Goal: Transaction & Acquisition: Purchase product/service

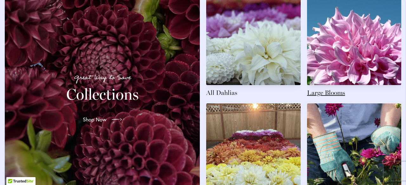
scroll to position [946, 0]
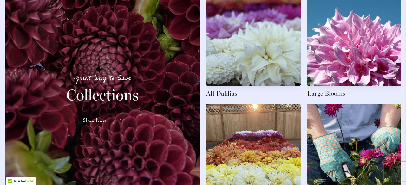
click at [218, 98] on link at bounding box center [253, 44] width 94 height 107
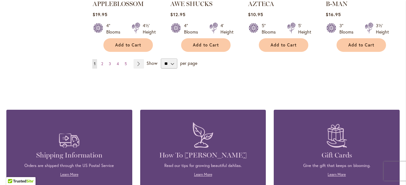
scroll to position [640, 0]
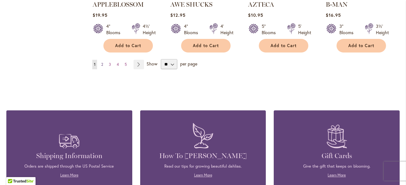
click at [102, 62] on span "2" at bounding box center [102, 64] width 2 height 5
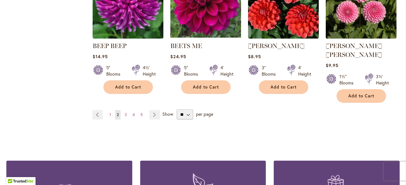
scroll to position [588, 0]
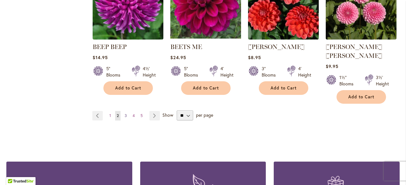
click at [125, 113] on span "3" at bounding box center [126, 115] width 2 height 5
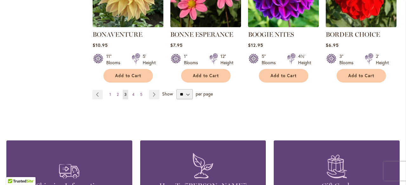
scroll to position [601, 0]
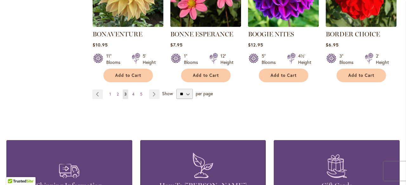
click at [132, 93] on span "4" at bounding box center [133, 94] width 2 height 5
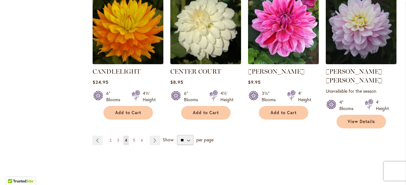
scroll to position [573, 0]
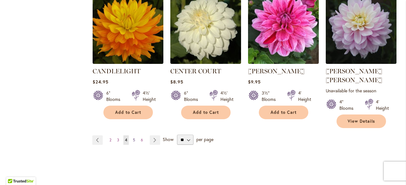
click at [134, 136] on link "Page 5" at bounding box center [133, 141] width 5 height 10
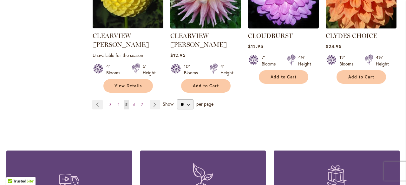
scroll to position [617, 0]
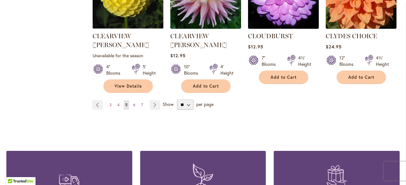
click at [132, 100] on link "Page 6" at bounding box center [134, 105] width 5 height 10
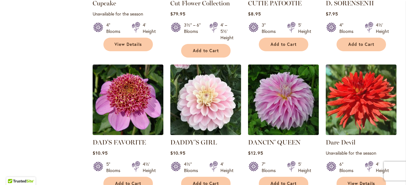
scroll to position [508, 0]
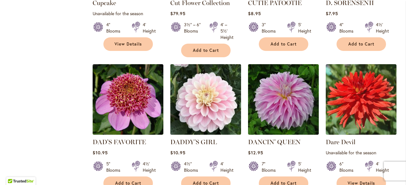
click at [205, 114] on img at bounding box center [205, 100] width 74 height 74
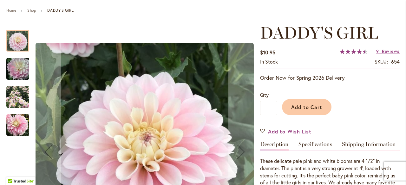
scroll to position [71, 0]
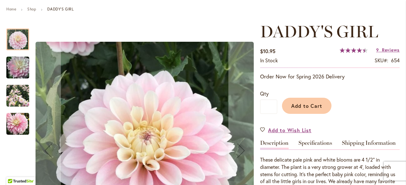
click at [22, 121] on img "DADDY'S GIRL" at bounding box center [17, 124] width 23 height 23
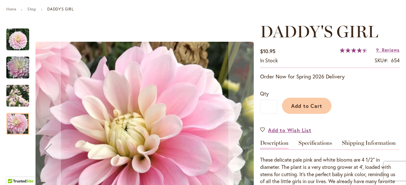
click at [18, 97] on img "DADDY'S GIRL" at bounding box center [17, 96] width 23 height 23
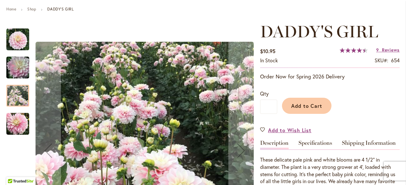
scroll to position [84, 0]
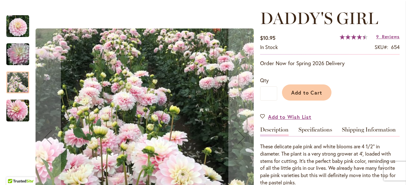
click at [12, 112] on img "DADDY'S GIRL" at bounding box center [17, 111] width 23 height 23
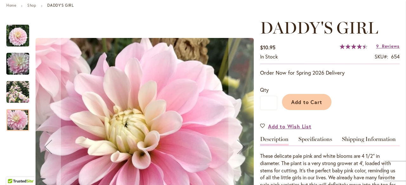
scroll to position [74, 0]
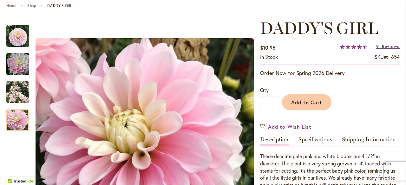
click at [382, 48] on span "Reviews" at bounding box center [391, 46] width 18 height 6
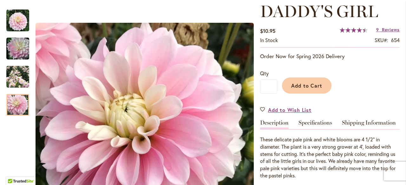
scroll to position [91, 0]
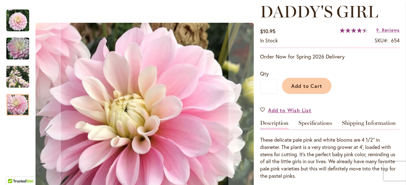
click at [18, 78] on img "DADDY'S GIRL" at bounding box center [17, 77] width 23 height 23
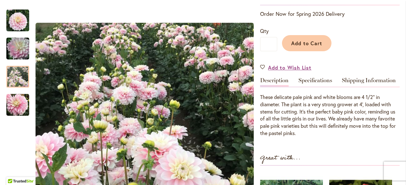
scroll to position [133, 0]
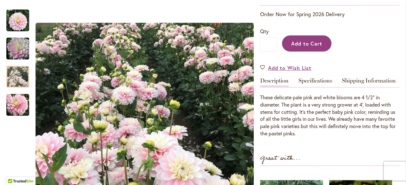
click at [315, 47] on span "Add to Cart" at bounding box center [306, 43] width 31 height 7
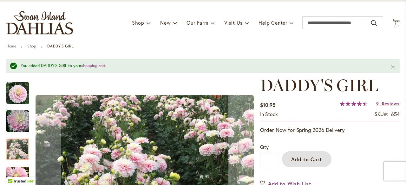
scroll to position [33, 0]
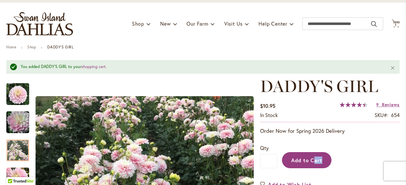
drag, startPoint x: 357, startPoint y: 144, endPoint x: 314, endPoint y: 156, distance: 44.4
click at [314, 156] on div "Qty * Add to Cart" at bounding box center [329, 156] width 139 height 37
click at [314, 156] on button "Add to Cart" at bounding box center [306, 160] width 49 height 16
click at [309, 161] on span "Add to Cart" at bounding box center [306, 160] width 31 height 7
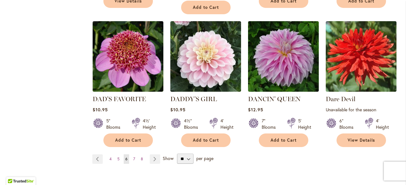
scroll to position [550, 0]
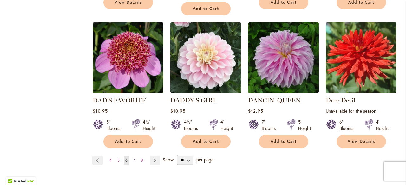
click at [133, 160] on span "7" at bounding box center [134, 160] width 2 height 5
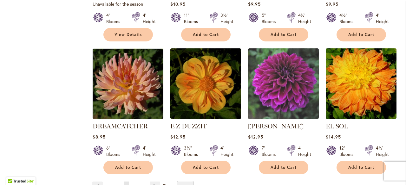
scroll to position [526, 0]
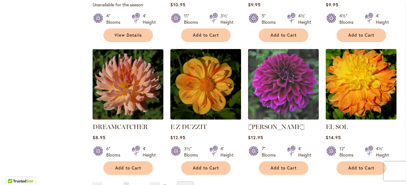
drag, startPoint x: 0, startPoint y: 0, endPoint x: 27, endPoint y: 100, distance: 103.5
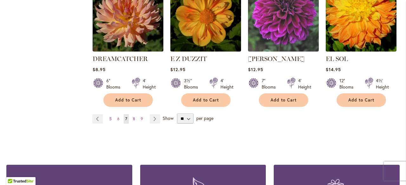
scroll to position [594, 0]
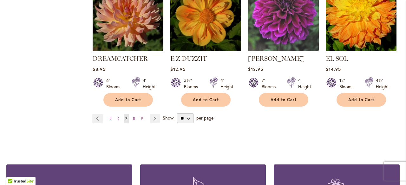
click at [133, 116] on span "8" at bounding box center [134, 118] width 2 height 5
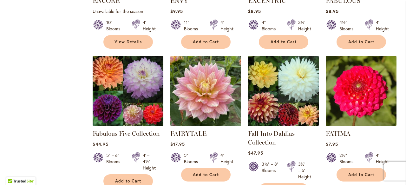
scroll to position [369, 0]
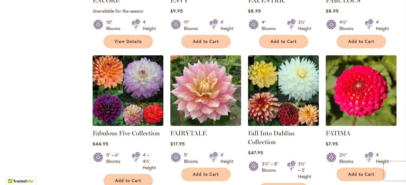
click at [213, 88] on img at bounding box center [205, 91] width 74 height 74
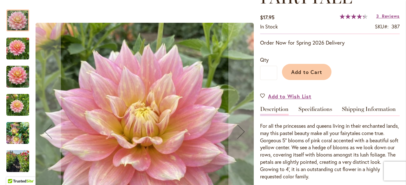
scroll to position [105, 0]
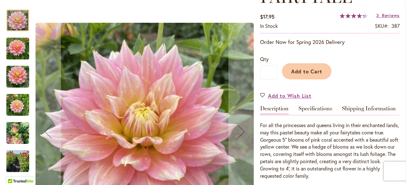
click at [29, 131] on div at bounding box center [129, 131] width 247 height 257
click at [20, 132] on img "Fairytale" at bounding box center [17, 133] width 23 height 30
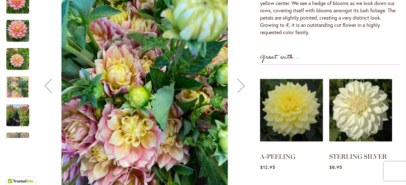
scroll to position [246, 0]
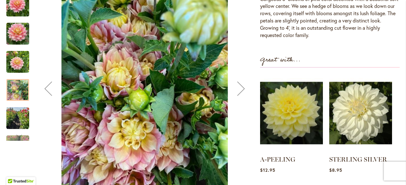
click at [15, 120] on img "Fairytale" at bounding box center [17, 118] width 23 height 30
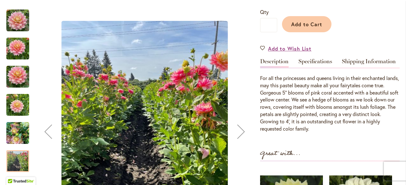
scroll to position [153, 0]
click at [239, 134] on div "Next" at bounding box center [240, 131] width 25 height 25
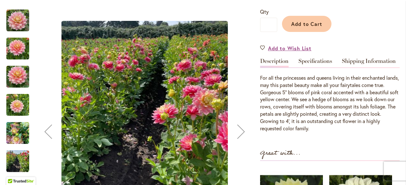
click at [239, 134] on div "Next" at bounding box center [240, 131] width 25 height 25
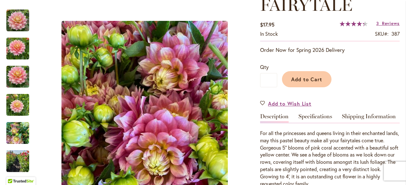
scroll to position [115, 0]
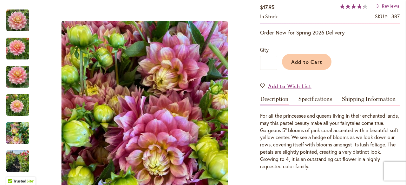
click at [27, 110] on img "Fairytale" at bounding box center [17, 105] width 23 height 30
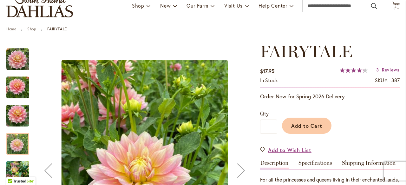
scroll to position [50, 0]
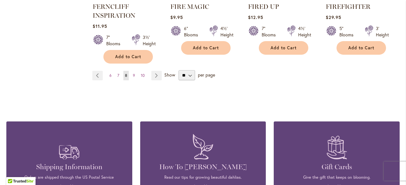
scroll to position [645, 0]
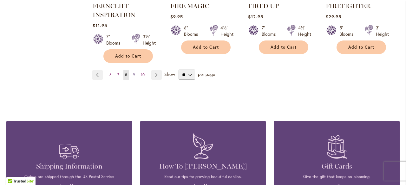
click at [133, 74] on span "9" at bounding box center [134, 75] width 2 height 5
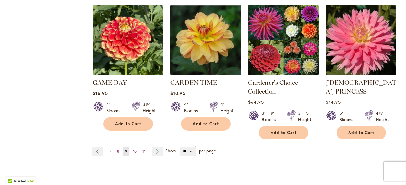
scroll to position [580, 0]
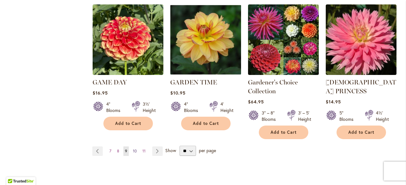
click at [133, 149] on span "10" at bounding box center [135, 151] width 4 height 5
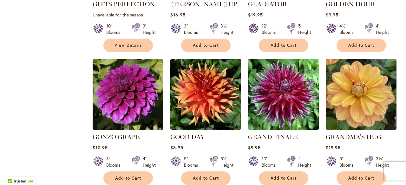
scroll to position [608, 0]
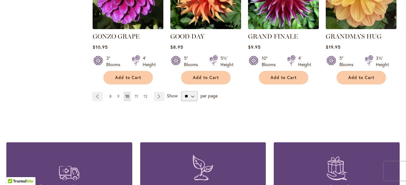
click at [135, 94] on span "11" at bounding box center [136, 96] width 3 height 5
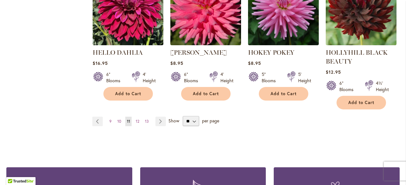
scroll to position [606, 0]
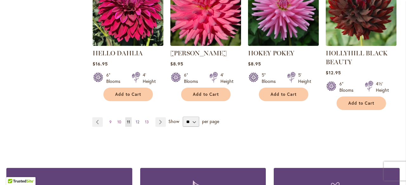
click at [138, 119] on link "Page 12" at bounding box center [137, 123] width 7 height 10
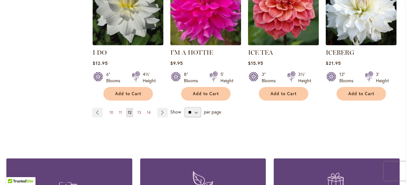
scroll to position [592, 0]
click at [138, 110] on span "13" at bounding box center [139, 112] width 4 height 5
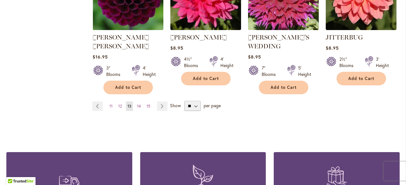
scroll to position [613, 0]
click at [138, 104] on span "14" at bounding box center [139, 106] width 4 height 5
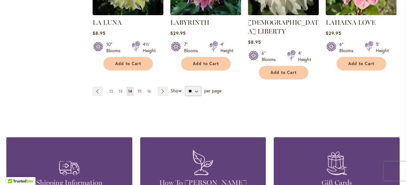
scroll to position [613, 0]
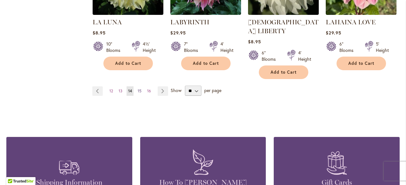
click at [139, 87] on link "Page 15" at bounding box center [139, 92] width 7 height 10
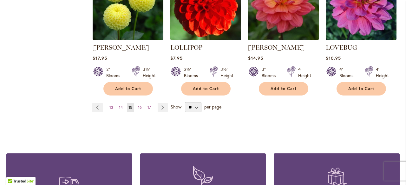
scroll to position [606, 0]
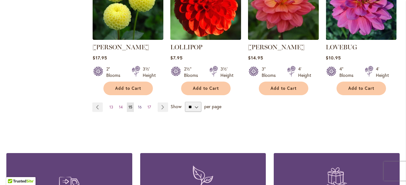
click at [141, 103] on link "Page 16" at bounding box center [139, 108] width 7 height 10
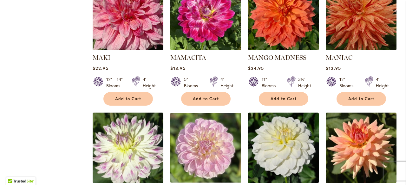
scroll to position [521, 0]
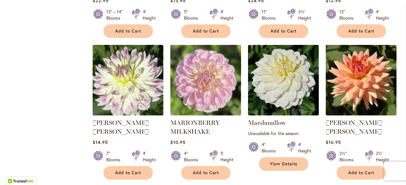
click at [207, 75] on img at bounding box center [205, 80] width 74 height 74
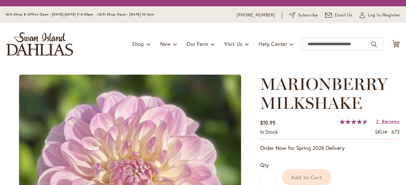
click at [194, 94] on img at bounding box center [130, 184] width 222 height 219
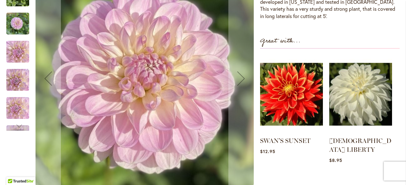
scroll to position [261, 0]
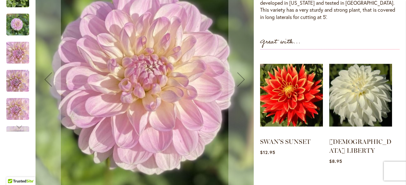
click at [16, 122] on div "Next" at bounding box center [18, 127] width 10 height 10
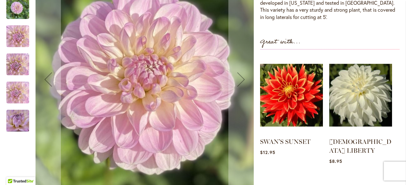
click at [16, 118] on img "MARIONBERRY MILKSHAKE" at bounding box center [18, 121] width 46 height 26
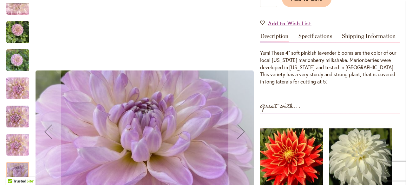
scroll to position [198, 0]
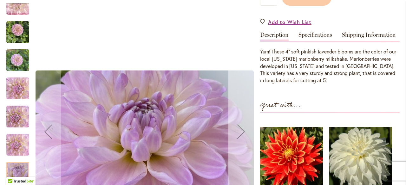
click at [242, 127] on div "Next" at bounding box center [240, 131] width 25 height 25
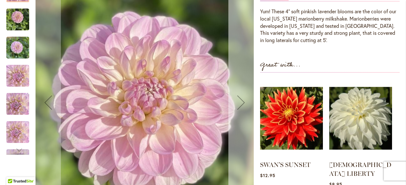
scroll to position [239, 0]
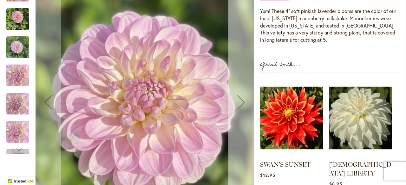
click at [241, 92] on div "Next" at bounding box center [240, 102] width 25 height 25
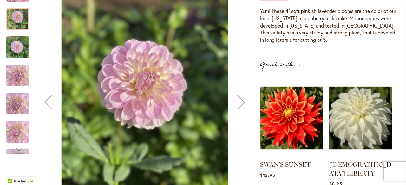
click at [241, 92] on div "Next" at bounding box center [240, 102] width 25 height 25
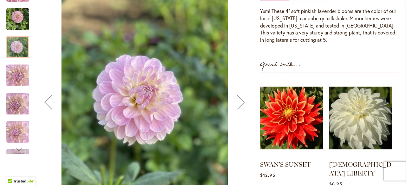
click at [241, 92] on div "Next" at bounding box center [240, 102] width 25 height 25
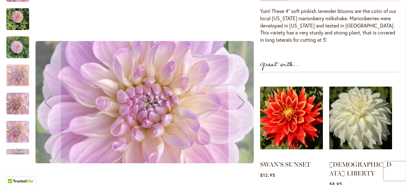
click at [241, 92] on div "Next" at bounding box center [240, 102] width 25 height 25
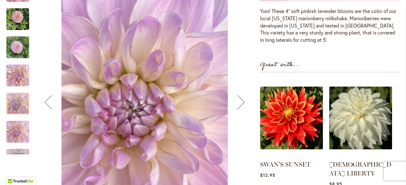
click at [241, 92] on div "Next" at bounding box center [240, 102] width 25 height 25
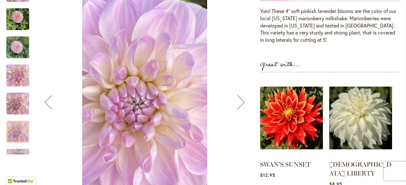
click at [241, 92] on div "Next" at bounding box center [240, 102] width 25 height 25
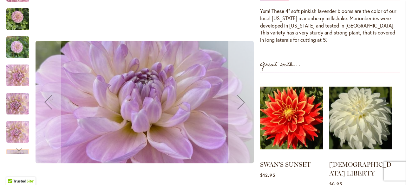
click at [241, 92] on div "Next" at bounding box center [240, 102] width 25 height 25
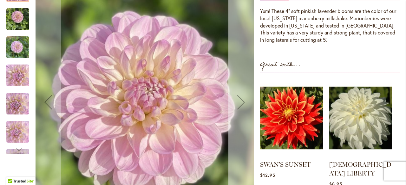
click at [241, 92] on div "Next" at bounding box center [240, 102] width 25 height 25
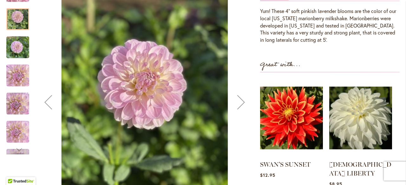
click at [241, 92] on div "Next" at bounding box center [240, 102] width 25 height 25
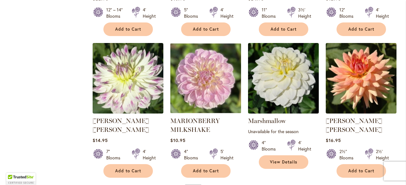
scroll to position [555, 0]
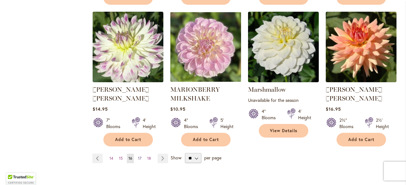
click at [138, 156] on span "17" at bounding box center [139, 158] width 3 height 5
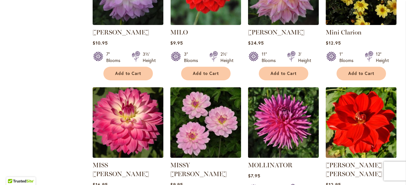
scroll to position [469, 0]
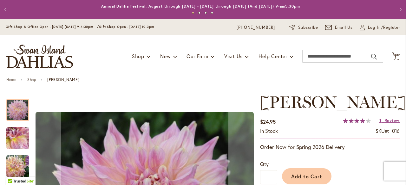
scroll to position [132, 0]
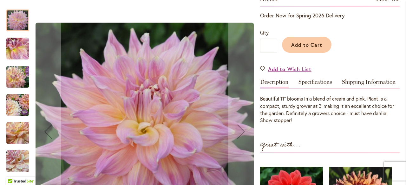
click at [14, 104] on img "Mingus Philip Sr" at bounding box center [17, 105] width 23 height 23
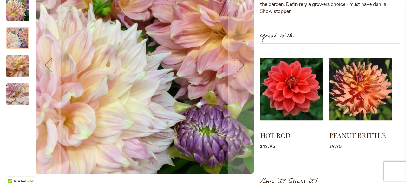
scroll to position [241, 0]
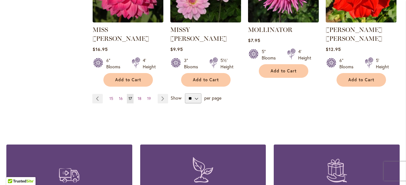
scroll to position [606, 0]
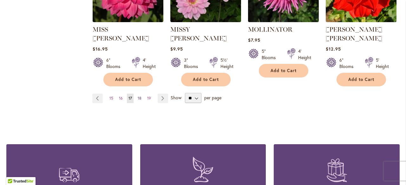
click at [136, 94] on link "Page 18" at bounding box center [139, 99] width 7 height 10
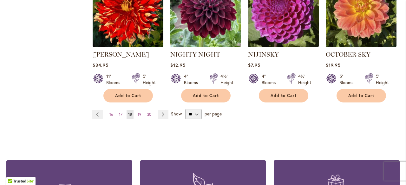
scroll to position [635, 0]
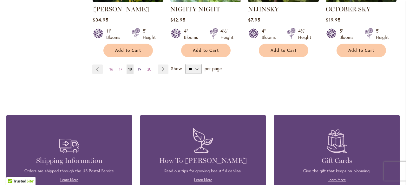
click at [138, 67] on span "19" at bounding box center [140, 69] width 4 height 5
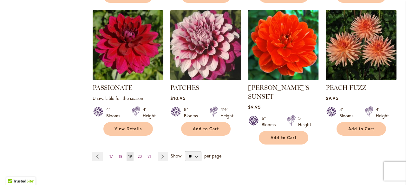
scroll to position [556, 0]
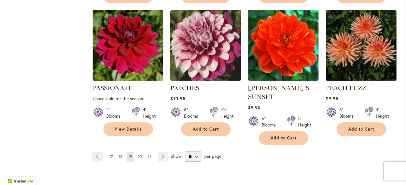
click at [138, 155] on span "20" at bounding box center [140, 157] width 4 height 5
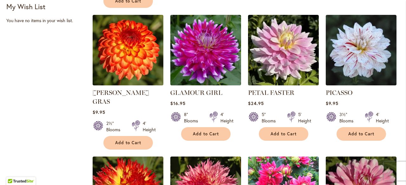
scroll to position [285, 0]
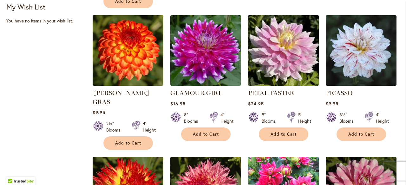
click at [283, 61] on img at bounding box center [283, 51] width 74 height 74
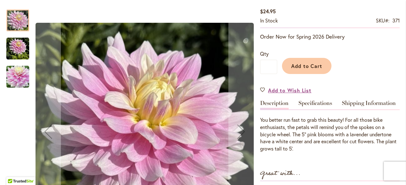
scroll to position [116, 0]
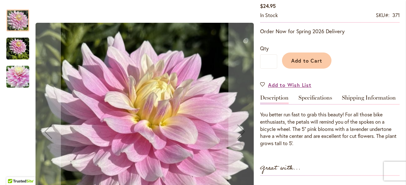
click at [17, 71] on img "Petal Faster" at bounding box center [17, 77] width 23 height 30
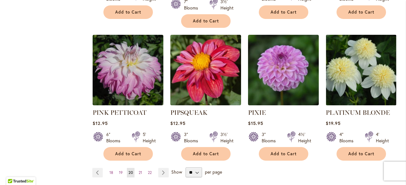
scroll to position [549, 0]
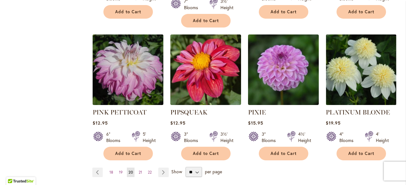
click at [129, 68] on img at bounding box center [128, 70] width 74 height 74
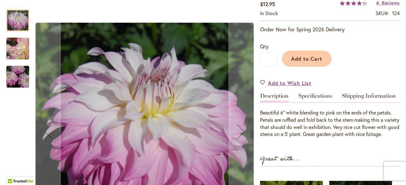
scroll to position [120, 0]
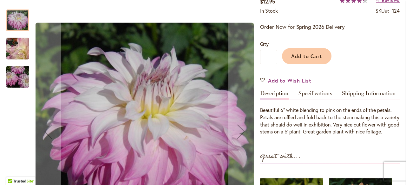
click at [15, 81] on img "Pink Petticoat" at bounding box center [18, 77] width 46 height 30
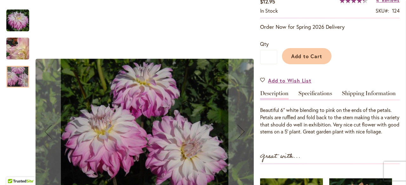
click at [21, 45] on img "Pink Petticoat" at bounding box center [18, 48] width 46 height 37
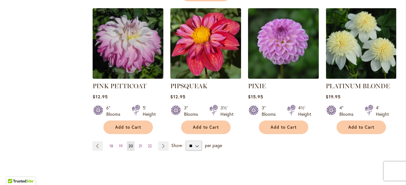
scroll to position [576, 0]
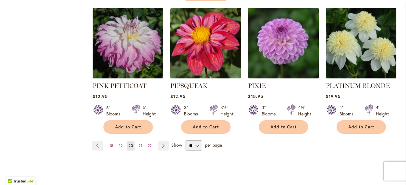
click at [142, 141] on link "Page 21" at bounding box center [140, 146] width 7 height 10
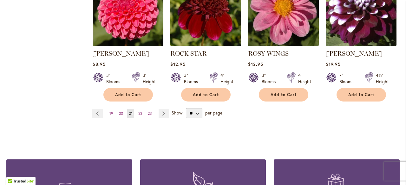
scroll to position [591, 0]
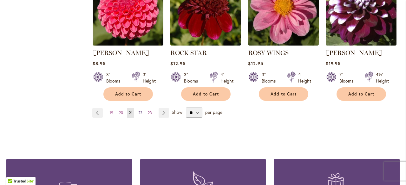
click at [137, 112] on link "Page 22" at bounding box center [140, 113] width 7 height 10
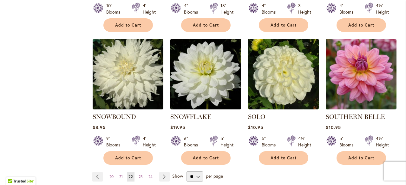
scroll to position [528, 0]
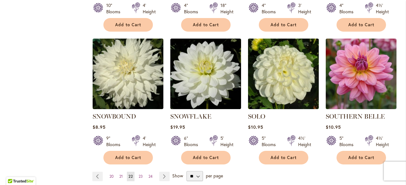
drag, startPoint x: 0, startPoint y: 0, endPoint x: 58, endPoint y: 140, distance: 151.3
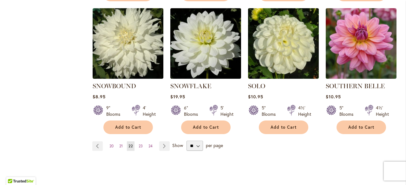
scroll to position [557, 0]
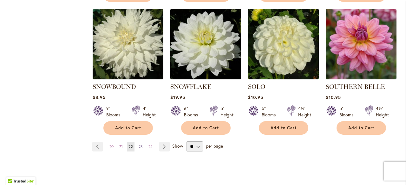
click at [139, 145] on span "23" at bounding box center [140, 147] width 4 height 5
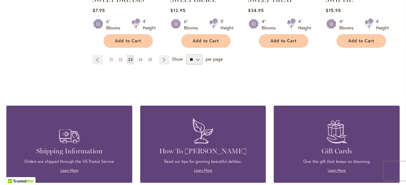
scroll to position [643, 0]
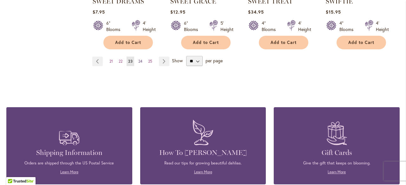
click at [139, 61] on span "24" at bounding box center [140, 61] width 4 height 5
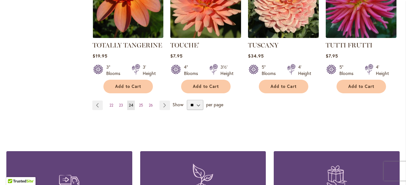
scroll to position [599, 0]
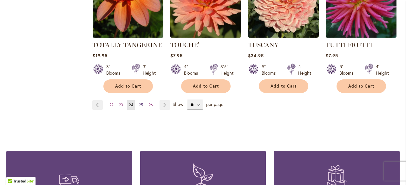
click at [139, 103] on span "25" at bounding box center [141, 105] width 4 height 5
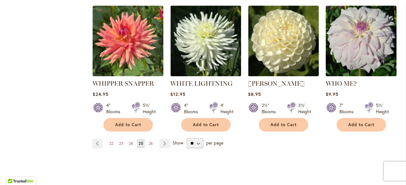
scroll to position [561, 0]
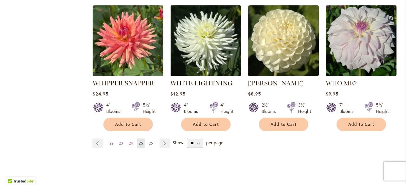
click at [151, 141] on span "26" at bounding box center [151, 143] width 4 height 5
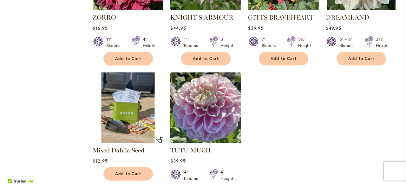
scroll to position [483, 0]
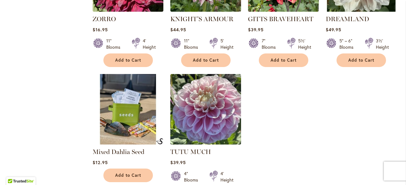
click at [128, 127] on img at bounding box center [128, 110] width 74 height 74
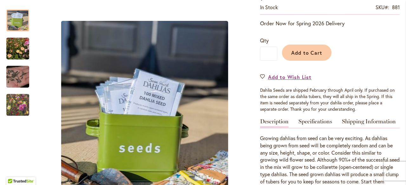
scroll to position [124, 0]
click at [20, 46] on img "Swan Island Dahlias - Dahlia Seedlings" at bounding box center [18, 49] width 46 height 30
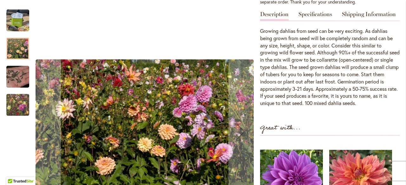
scroll to position [231, 0]
click at [14, 79] on img "Swan Island Dahlias - Dahlia Seed" at bounding box center [18, 77] width 46 height 30
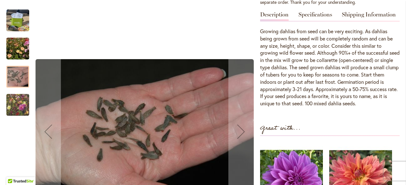
click at [13, 106] on img "Swan Island Dahlias - Dahlia Seedlings" at bounding box center [18, 105] width 46 height 38
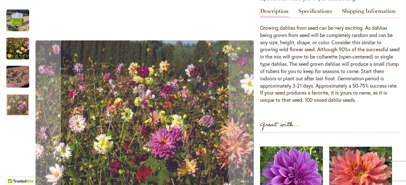
scroll to position [233, 0]
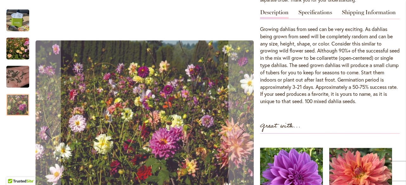
click at [16, 48] on img "Swan Island Dahlias - Dahlia Seedlings" at bounding box center [18, 49] width 46 height 30
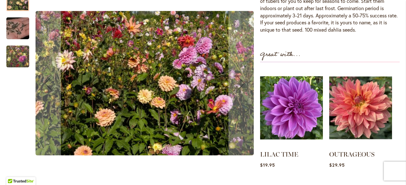
scroll to position [278, 0]
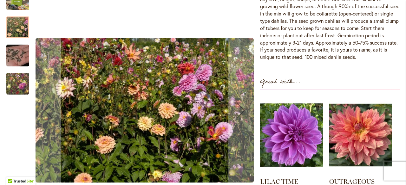
click at [14, 83] on img "Swan Island Dahlias - Dahlia Seedlings" at bounding box center [18, 84] width 46 height 38
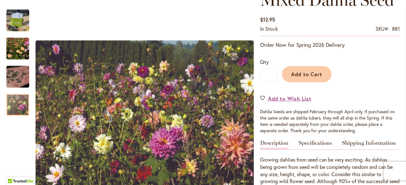
scroll to position [102, 0]
click at [309, 74] on span "Add to Cart" at bounding box center [306, 74] width 31 height 7
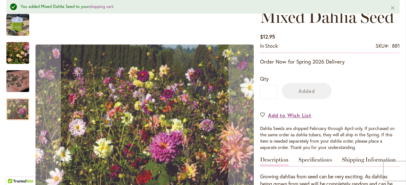
scroll to position [0, 0]
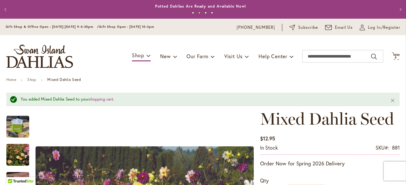
click at [395, 8] on button "Next" at bounding box center [399, 9] width 13 height 13
click at [394, 58] on span "4" at bounding box center [395, 57] width 2 height 4
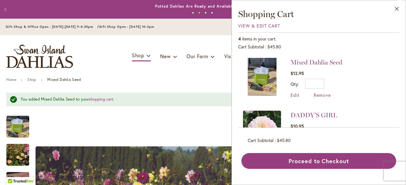
scroll to position [33, 0]
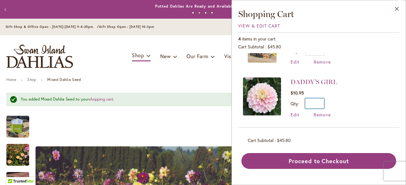
click at [321, 103] on input "*" at bounding box center [314, 104] width 19 height 10
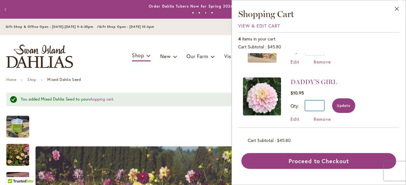
type input "*"
click at [341, 108] on button "Update" at bounding box center [343, 106] width 23 height 15
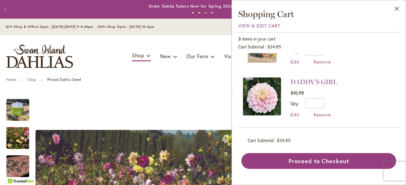
scroll to position [0, 0]
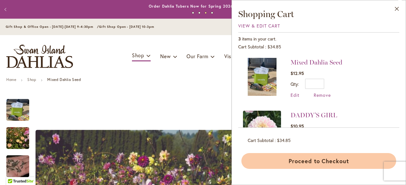
click at [308, 164] on button "Proceed to Checkout" at bounding box center [318, 161] width 155 height 16
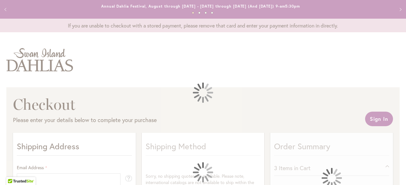
select select "**"
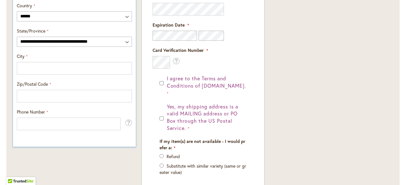
scroll to position [378, 0]
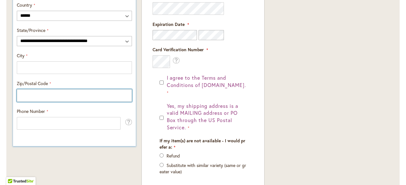
click at [56, 90] on input "Zip/Postal Code" at bounding box center [74, 95] width 115 height 13
type input "*****"
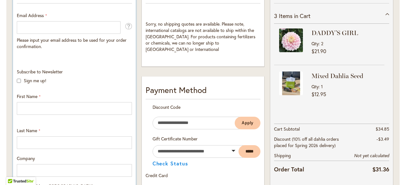
scroll to position [153, 0]
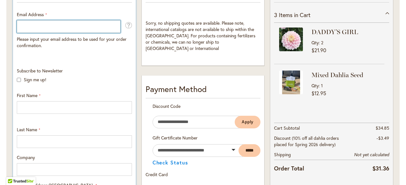
click at [49, 28] on input "Email Address" at bounding box center [69, 26] width 104 height 13
type input "**********"
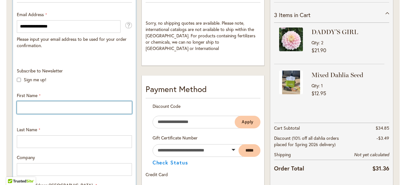
click at [30, 105] on input "First Name" at bounding box center [74, 107] width 115 height 13
type input "***"
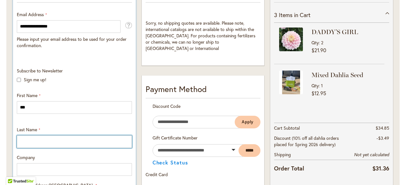
click at [23, 143] on input "Last Name" at bounding box center [74, 142] width 115 height 13
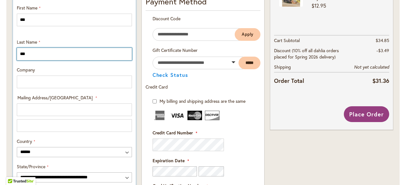
scroll to position [275, 0]
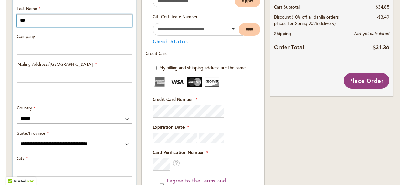
type input "***"
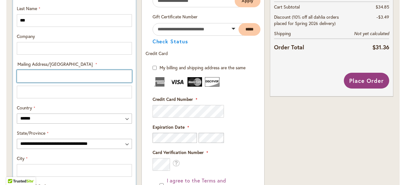
click at [44, 80] on input "Mailing Address/PO BOX: Line 1" at bounding box center [74, 76] width 115 height 13
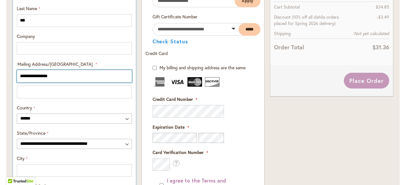
scroll to position [294, 0]
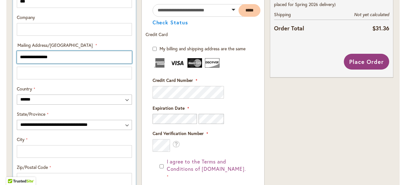
type input "**********"
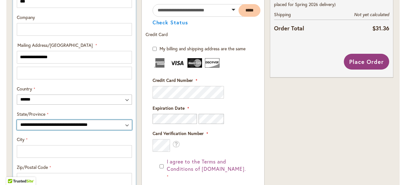
click at [35, 124] on select "**********" at bounding box center [74, 125] width 115 height 10
select select "**"
click at [17, 120] on select "**********" at bounding box center [74, 125] width 115 height 10
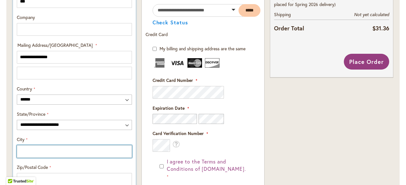
click at [29, 152] on input "City" at bounding box center [74, 151] width 115 height 13
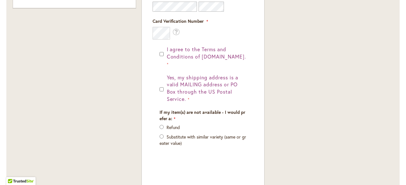
scroll to position [544, 0]
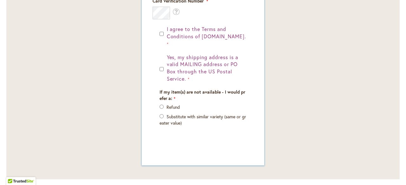
type input "**********"
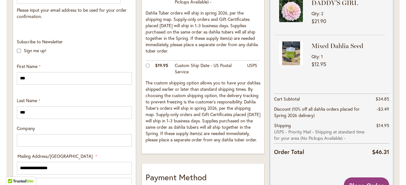
scroll to position [94, 0]
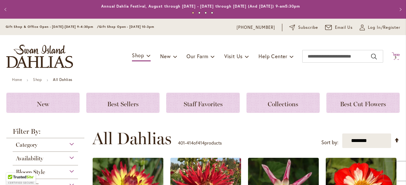
click at [392, 58] on span "3 3 items" at bounding box center [395, 57] width 6 height 3
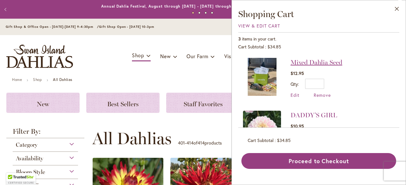
click at [311, 62] on link "Mixed Dahlia Seed" at bounding box center [316, 63] width 52 height 8
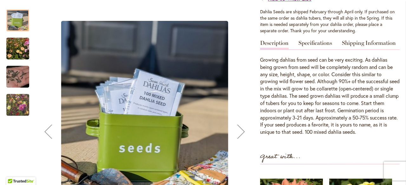
scroll to position [203, 0]
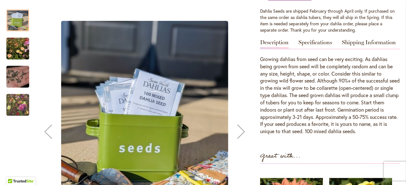
click at [238, 137] on div "Next" at bounding box center [240, 131] width 25 height 25
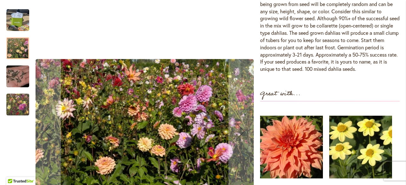
scroll to position [264, 0]
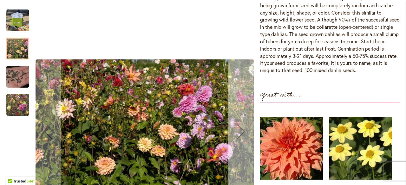
click at [241, 132] on div "Next" at bounding box center [240, 131] width 25 height 25
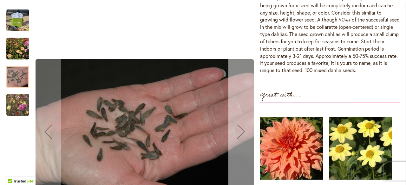
click at [241, 132] on div "Next" at bounding box center [240, 131] width 25 height 25
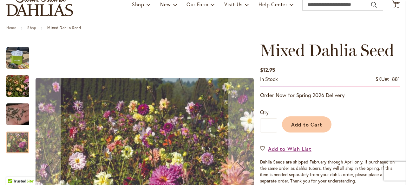
scroll to position [0, 0]
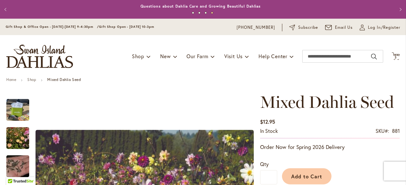
click at [392, 51] on div "Toggle Nav Shop Dahlia Tubers Collections Fresh Cut Dahlias Gardening Supplies …" at bounding box center [203, 56] width 406 height 42
click at [394, 56] on span "3" at bounding box center [395, 57] width 2 height 4
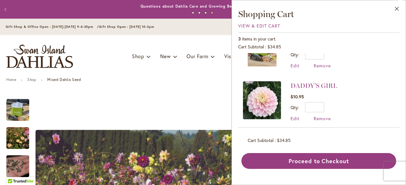
scroll to position [30, 0]
click at [265, 106] on img at bounding box center [262, 100] width 38 height 38
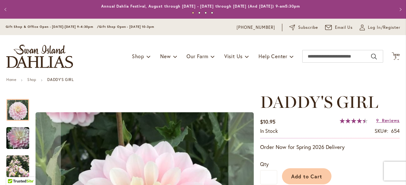
scroll to position [94, 0]
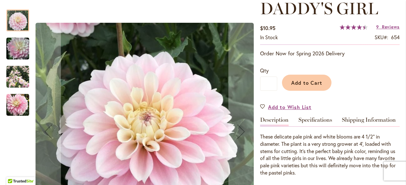
click at [16, 80] on img "DADDY'S GIRL" at bounding box center [17, 77] width 23 height 23
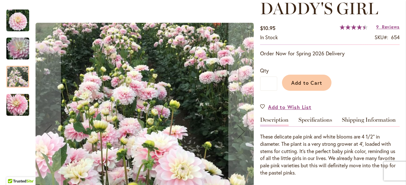
click at [17, 106] on img "DADDY'S GIRL" at bounding box center [17, 105] width 23 height 23
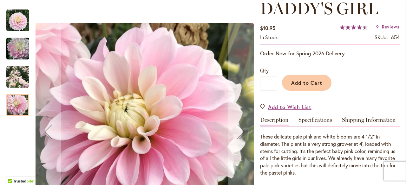
click at [17, 51] on img "DADDY'S GIRL" at bounding box center [18, 49] width 46 height 30
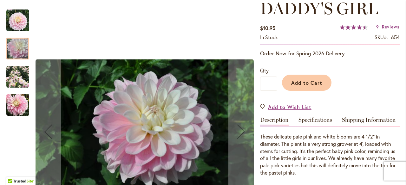
click at [18, 76] on img "DADDY'S GIRL" at bounding box center [17, 77] width 23 height 23
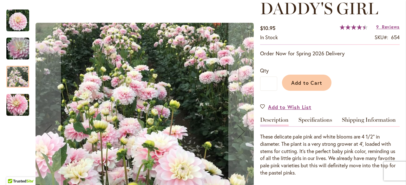
click at [21, 108] on img "DADDY'S GIRL" at bounding box center [17, 105] width 23 height 23
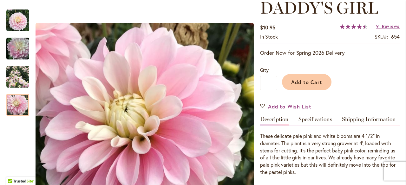
scroll to position [95, 0]
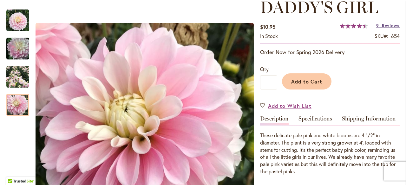
click at [380, 26] on link "9 Reviews" at bounding box center [387, 25] width 23 height 6
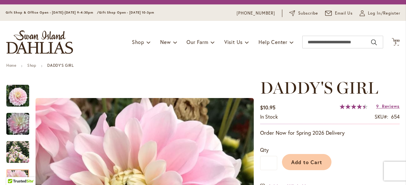
scroll to position [0, 0]
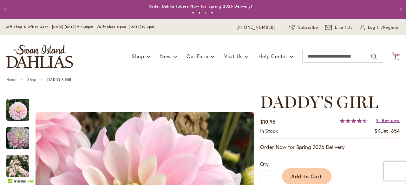
click at [391, 55] on icon "Cart .cls-1 { fill: #231f20; }" at bounding box center [395, 56] width 8 height 8
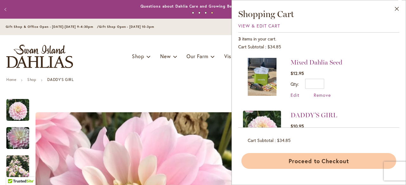
click at [300, 166] on button "Proceed to Checkout" at bounding box center [318, 161] width 155 height 16
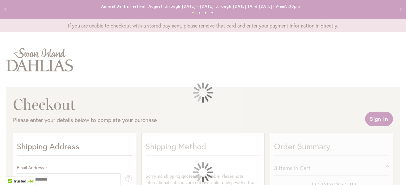
select select "**"
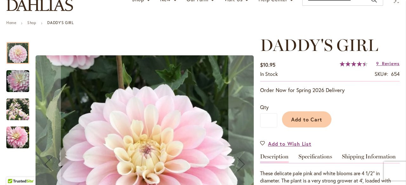
scroll to position [96, 0]
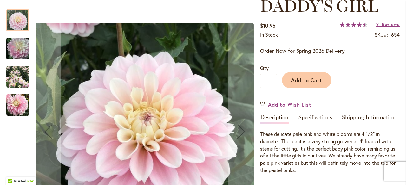
click at [19, 80] on img "DADDY'S GIRL" at bounding box center [17, 77] width 23 height 23
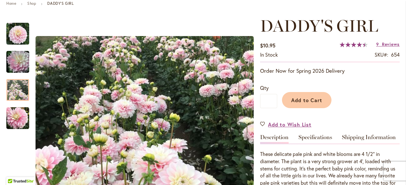
scroll to position [0, 0]
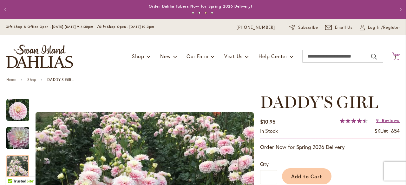
click at [392, 55] on icon at bounding box center [395, 56] width 8 height 8
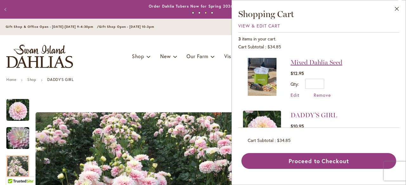
click at [305, 62] on link "Mixed Dahlia Seed" at bounding box center [316, 63] width 52 height 8
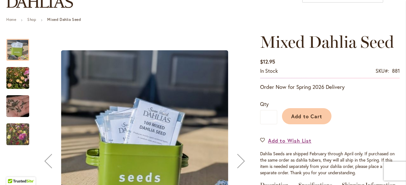
scroll to position [61, 0]
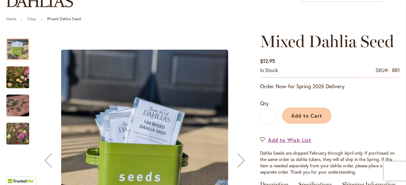
click at [15, 77] on img "Swan Island Dahlias - Dahlia Seedlings" at bounding box center [18, 77] width 46 height 30
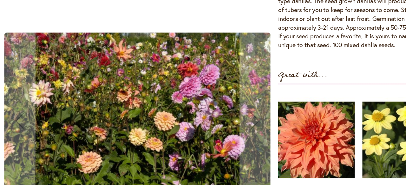
scroll to position [286, 0]
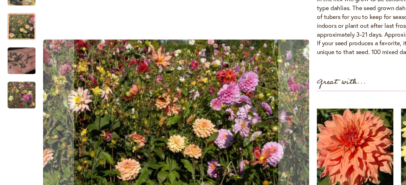
click at [18, 85] on img "Swan Island Dahlias - Dahlia Seedlings" at bounding box center [18, 84] width 46 height 38
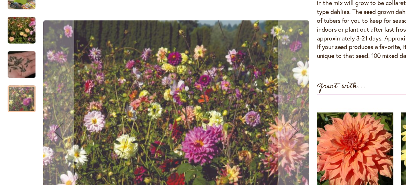
scroll to position [283, 0]
click at [16, 30] on img "Swan Island Dahlias - Dahlia Seedlings" at bounding box center [18, 31] width 46 height 30
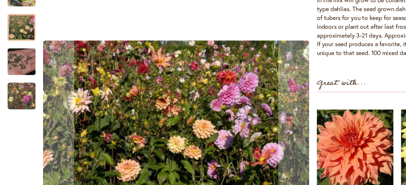
scroll to position [285, 0]
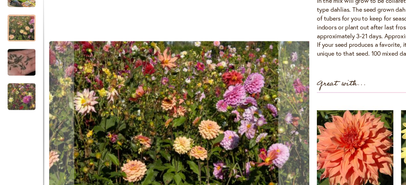
drag, startPoint x: 67, startPoint y: 98, endPoint x: 141, endPoint y: 93, distance: 73.3
click at [68, 100] on img "Swan Island Dahlias - Dahlia Seedlings" at bounding box center [149, 112] width 218 height 145
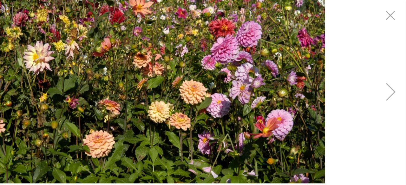
click at [141, 93] on img "Swan Island Dahlias - Dahlia Seedlings" at bounding box center [203, 75] width 273 height 181
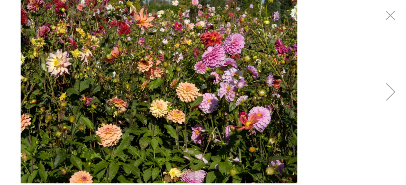
click at [393, 76] on div "Next" at bounding box center [392, 75] width 25 height 25
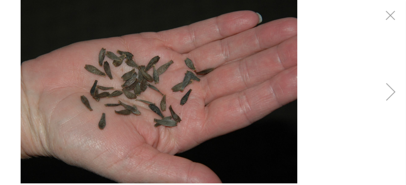
click at [393, 76] on div "Next" at bounding box center [392, 75] width 25 height 25
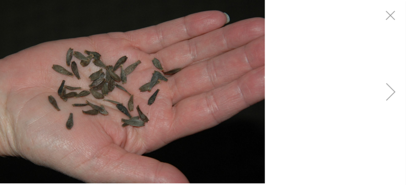
drag, startPoint x: 222, startPoint y: 80, endPoint x: 195, endPoint y: 75, distance: 27.2
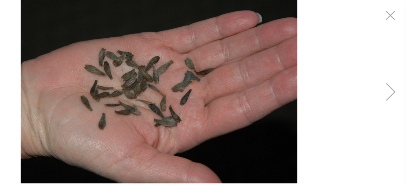
click at [391, 80] on div "Next" at bounding box center [392, 75] width 25 height 25
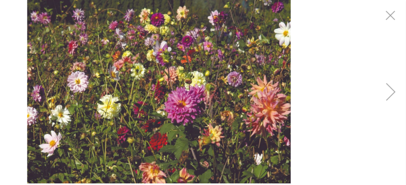
click at [163, 80] on img "Swan Island Dahlias - Dahlia Seedlings" at bounding box center [203, 75] width 216 height 181
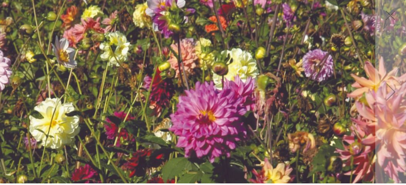
click at [163, 80] on img "Swan Island Dahlias - Dahlia Seedlings" at bounding box center [203, 75] width 454 height 380
drag, startPoint x: 163, startPoint y: 80, endPoint x: 166, endPoint y: 79, distance: 3.9
click at [166, 79] on img "Swan Island Dahlias - Dahlia Seedlings" at bounding box center [203, 75] width 454 height 380
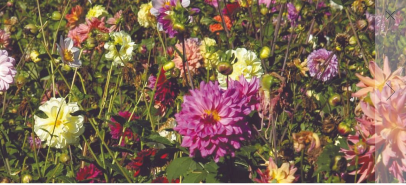
click at [166, 79] on img "Swan Island Dahlias - Dahlia Seedlings" at bounding box center [207, 75] width 454 height 380
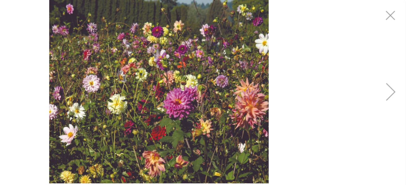
click at [166, 79] on img "Swan Island Dahlias - Dahlia Seedlings" at bounding box center [203, 75] width 180 height 151
click at [392, 77] on div "Next" at bounding box center [392, 75] width 25 height 25
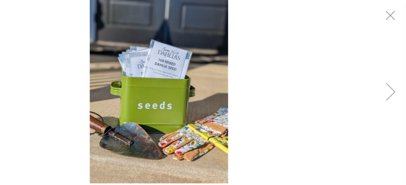
click at [392, 77] on div "Next" at bounding box center [392, 75] width 25 height 25
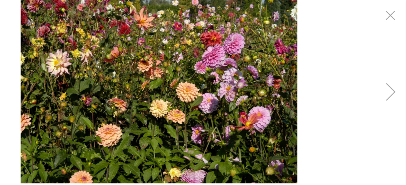
click at [392, 77] on div "Next" at bounding box center [392, 75] width 25 height 25
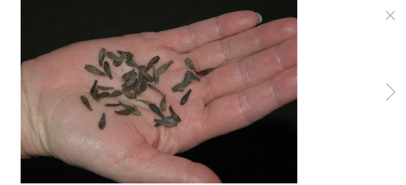
click at [396, 76] on div "Next" at bounding box center [392, 75] width 25 height 25
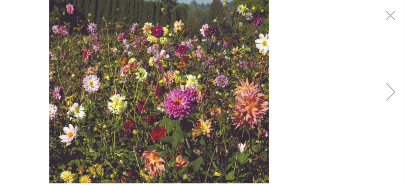
click at [396, 76] on div "Next" at bounding box center [392, 75] width 25 height 25
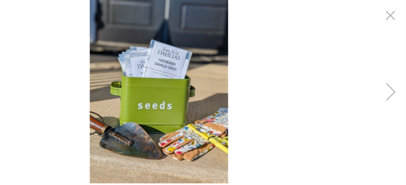
click at [396, 76] on div "Next" at bounding box center [392, 75] width 25 height 25
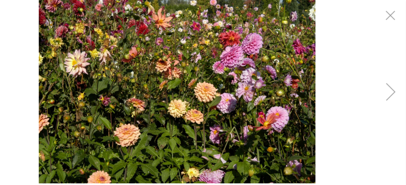
drag, startPoint x: 257, startPoint y: 82, endPoint x: 271, endPoint y: 40, distance: 44.9
click at [271, 40] on img "Swan Island Dahlias - Dahlia Seedlings" at bounding box center [217, 75] width 227 height 151
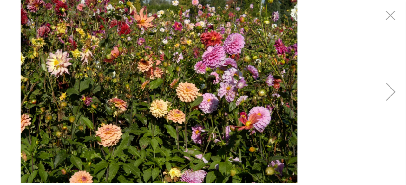
click at [271, 40] on img "Swan Island Dahlias - Dahlia Seedlings" at bounding box center [202, 75] width 227 height 151
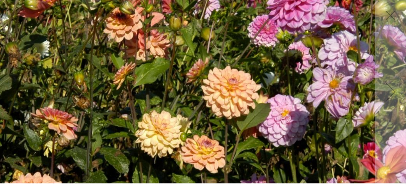
click at [292, 10] on img "Swan Island Dahlias - Dahlia Seedlings" at bounding box center [203, 75] width 572 height 380
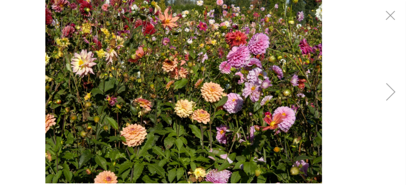
drag, startPoint x: 258, startPoint y: 50, endPoint x: 278, endPoint y: 42, distance: 22.1
click at [278, 42] on img "Swan Island Dahlias - Dahlia Seedlings" at bounding box center [223, 75] width 227 height 151
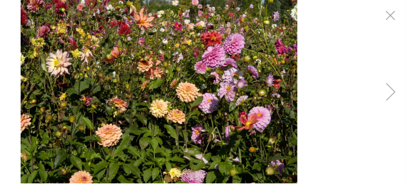
click at [278, 42] on img "Swan Island Dahlias - Dahlia Seedlings" at bounding box center [202, 75] width 227 height 151
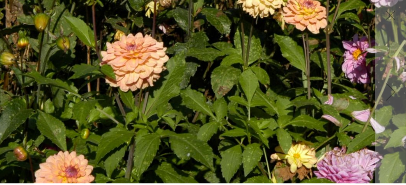
drag, startPoint x: 229, startPoint y: 47, endPoint x: 336, endPoint y: 4, distance: 115.0
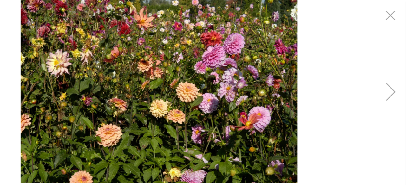
click at [272, 45] on img "Swan Island Dahlias - Dahlia Seedlings" at bounding box center [202, 75] width 227 height 151
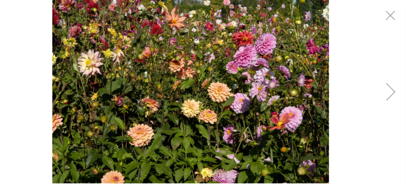
drag, startPoint x: 206, startPoint y: 54, endPoint x: 232, endPoint y: 64, distance: 27.8
click at [232, 64] on img "Swan Island Dahlias - Dahlia Seedlings" at bounding box center [228, 75] width 227 height 151
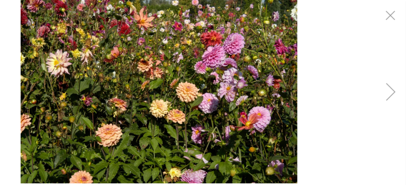
click at [162, 62] on img "Swan Island Dahlias - Dahlia Seedlings" at bounding box center [202, 75] width 227 height 151
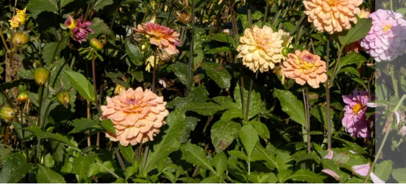
drag, startPoint x: 122, startPoint y: 55, endPoint x: 248, endPoint y: 49, distance: 126.3
click at [248, 49] on img "Swan Island Dahlias - Dahlia Seedlings" at bounding box center [286, 5] width 572 height 380
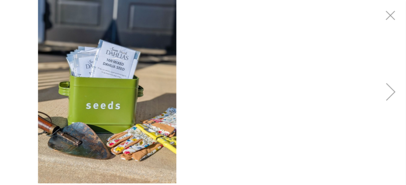
drag, startPoint x: 191, startPoint y: 44, endPoint x: 149, endPoint y: 50, distance: 42.9
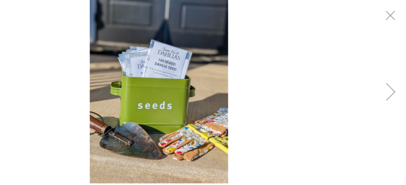
click at [391, 77] on div "Next" at bounding box center [392, 75] width 25 height 25
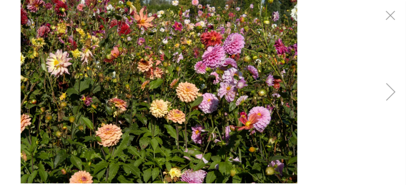
click at [111, 56] on img "Swan Island Dahlias - Dahlia Seedlings" at bounding box center [202, 75] width 227 height 151
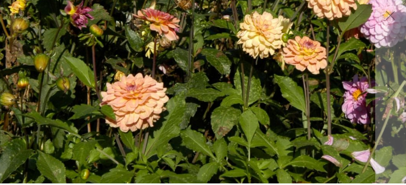
drag, startPoint x: 101, startPoint y: 43, endPoint x: 214, endPoint y: 38, distance: 113.2
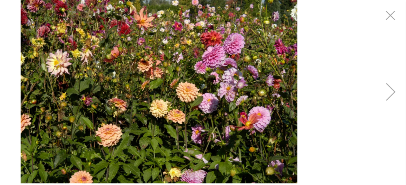
click at [394, 77] on div "Next" at bounding box center [392, 75] width 25 height 25
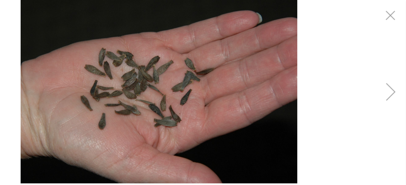
click at [394, 77] on div "Next" at bounding box center [392, 75] width 25 height 25
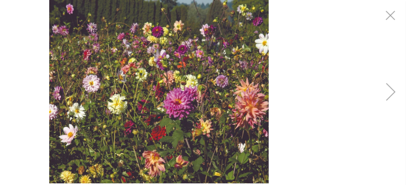
click at [170, 75] on img "Swan Island Dahlias - Dahlia Seedlings" at bounding box center [203, 75] width 180 height 151
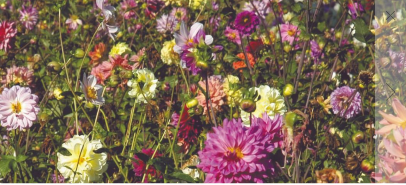
drag, startPoint x: 116, startPoint y: 64, endPoint x: 139, endPoint y: 72, distance: 24.1
click at [139, 72] on img "Swan Island Dahlias - Dahlia Seedlings" at bounding box center [226, 106] width 454 height 380
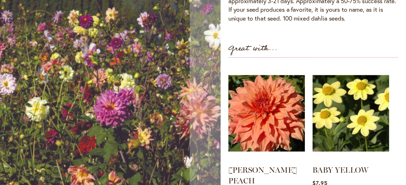
scroll to position [320, 0]
